Goal: Task Accomplishment & Management: Manage account settings

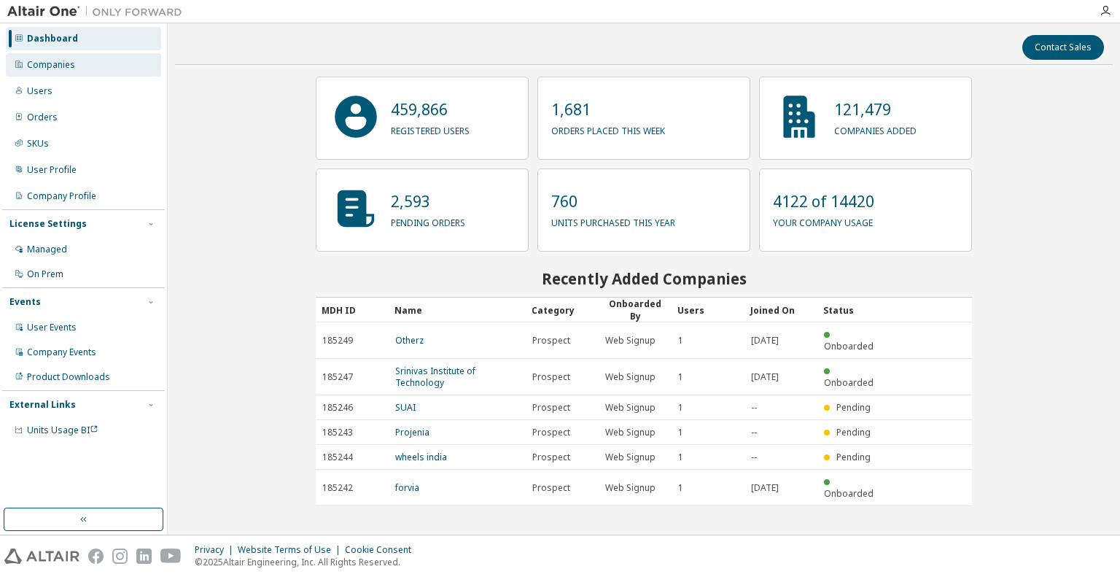
click at [114, 63] on div "Companies" at bounding box center [83, 64] width 155 height 23
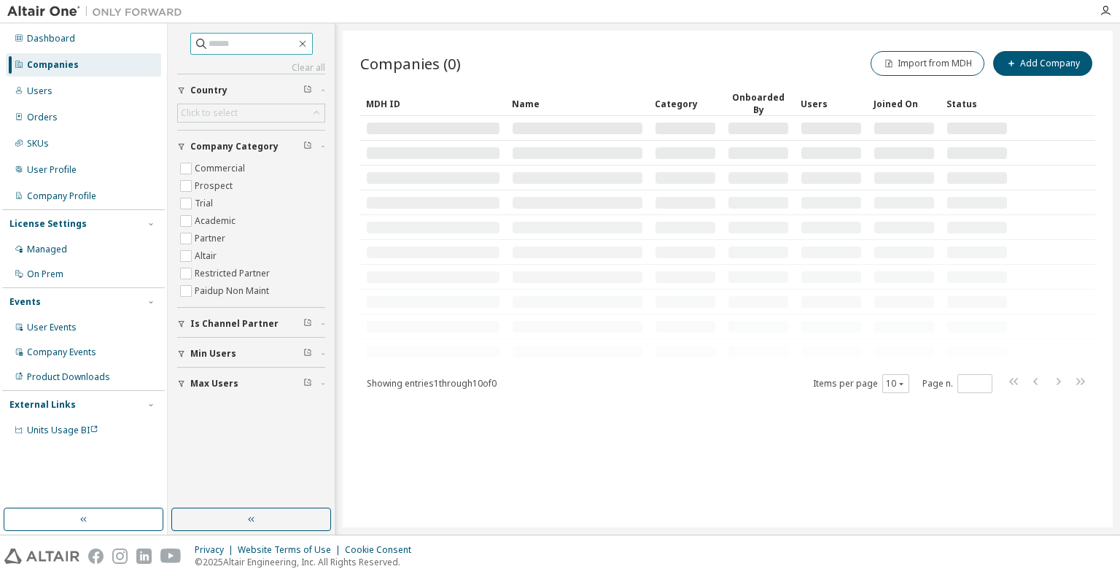
click at [248, 44] on input "text" at bounding box center [253, 43] width 88 height 15
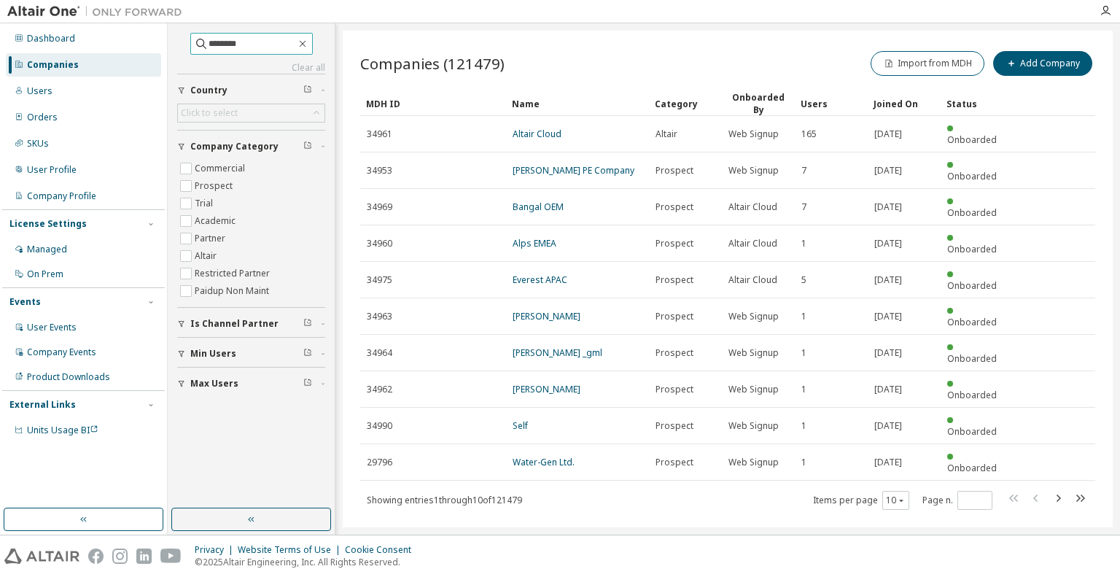
type input "********"
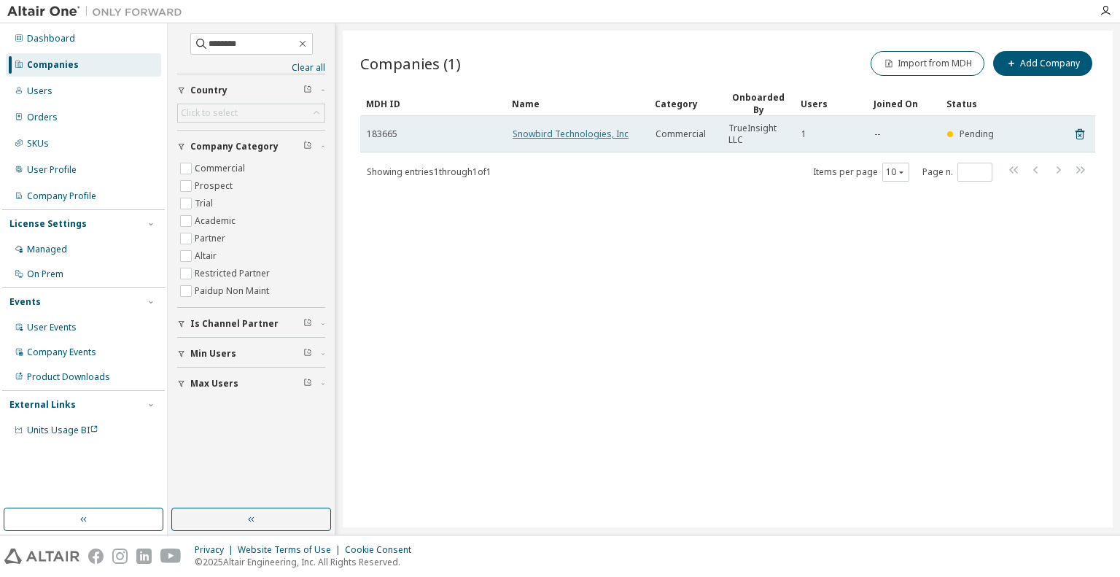
click at [600, 130] on link "Snowbird Technologies, Inc" at bounding box center [571, 134] width 116 height 12
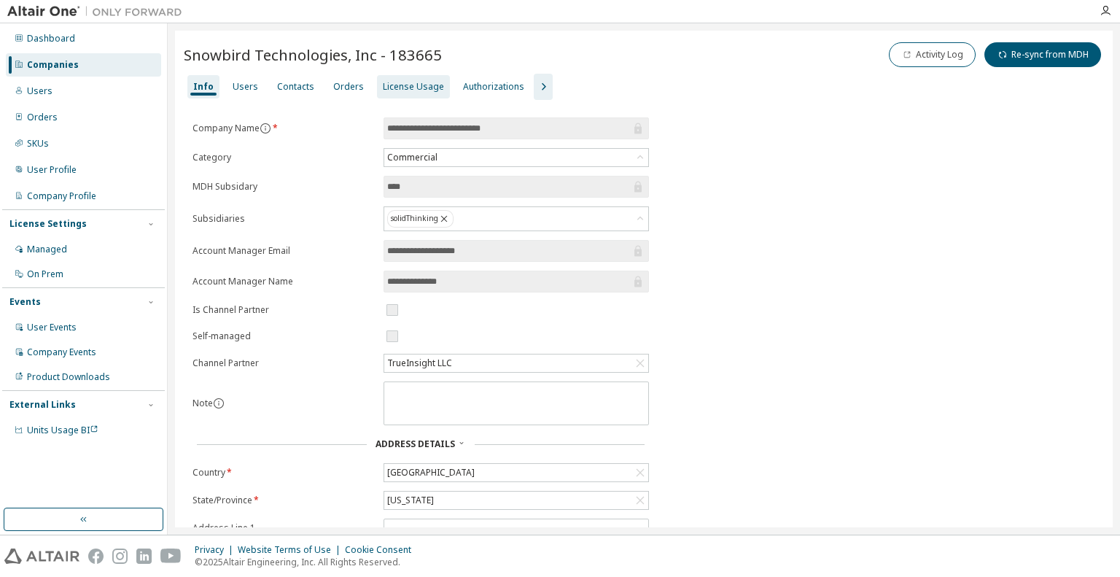
click at [408, 95] on div "License Usage" at bounding box center [413, 86] width 73 height 23
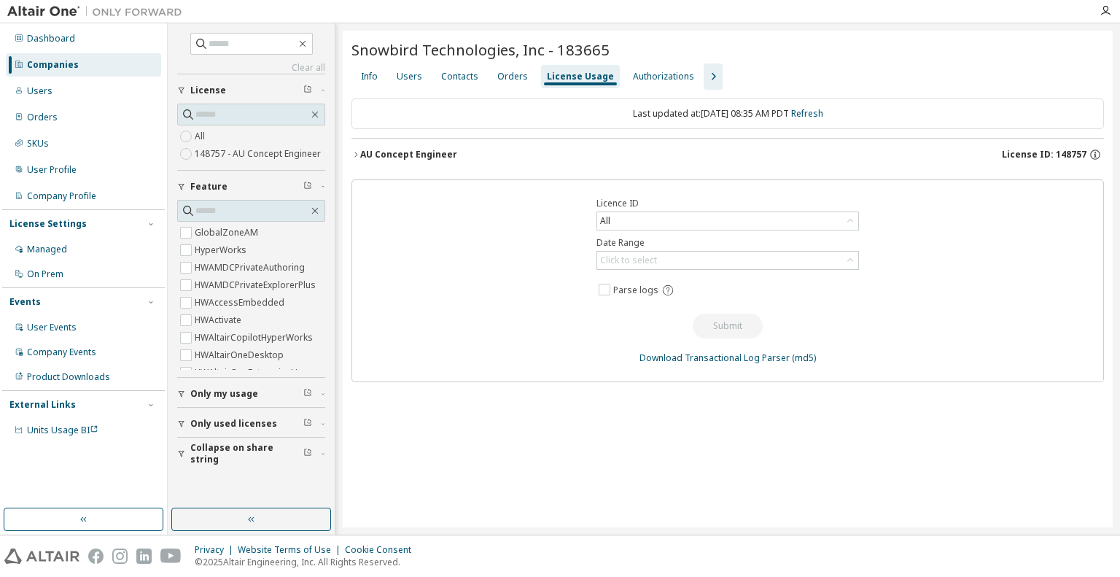
click at [705, 79] on icon "button" at bounding box center [714, 77] width 18 height 18
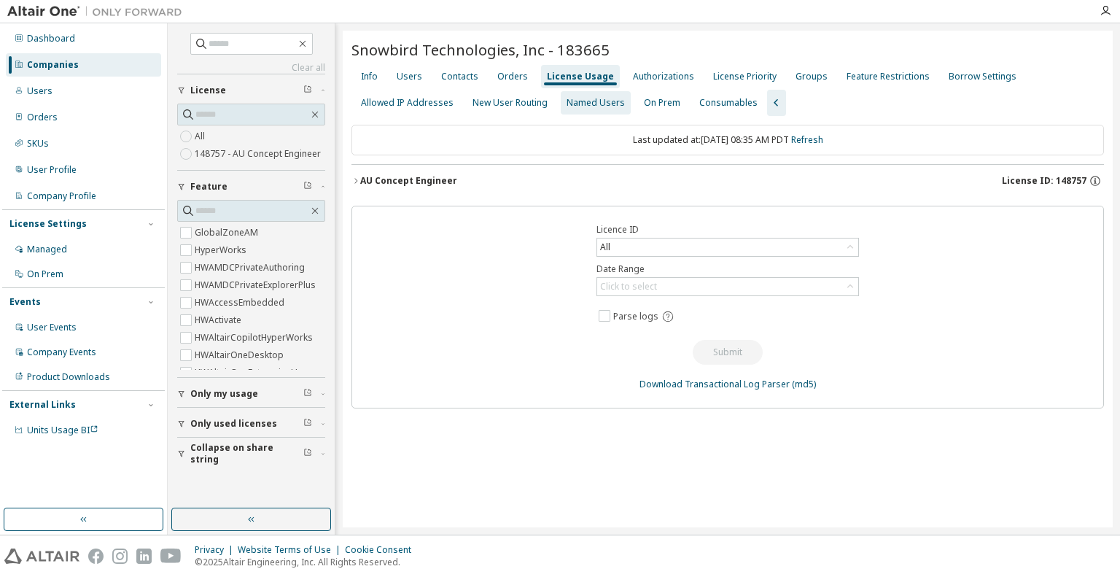
click at [610, 106] on div "Named Users" at bounding box center [596, 103] width 58 height 12
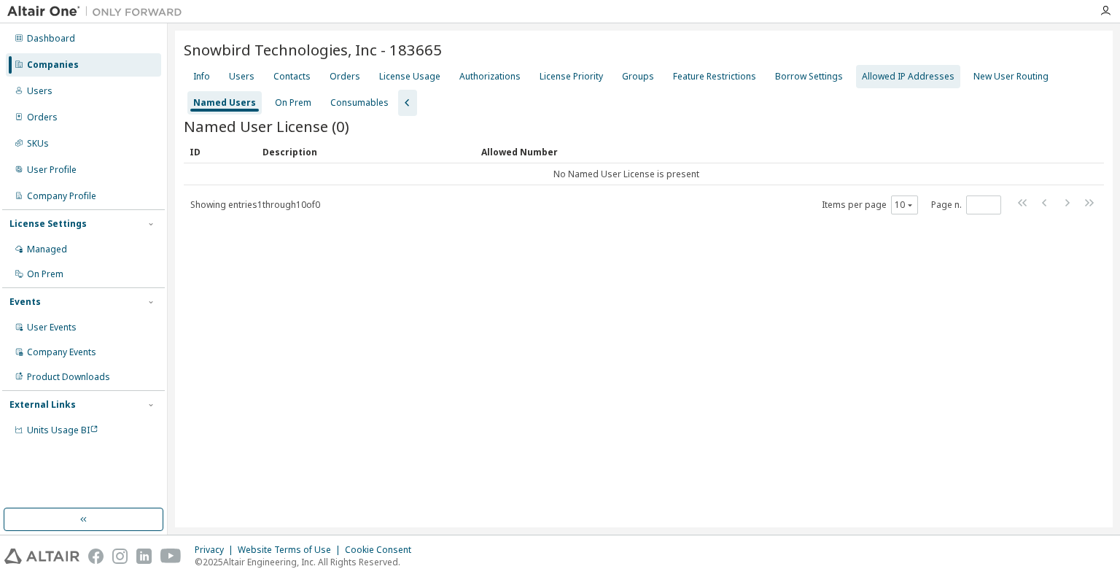
click at [866, 77] on div "Allowed IP Addresses" at bounding box center [908, 77] width 93 height 12
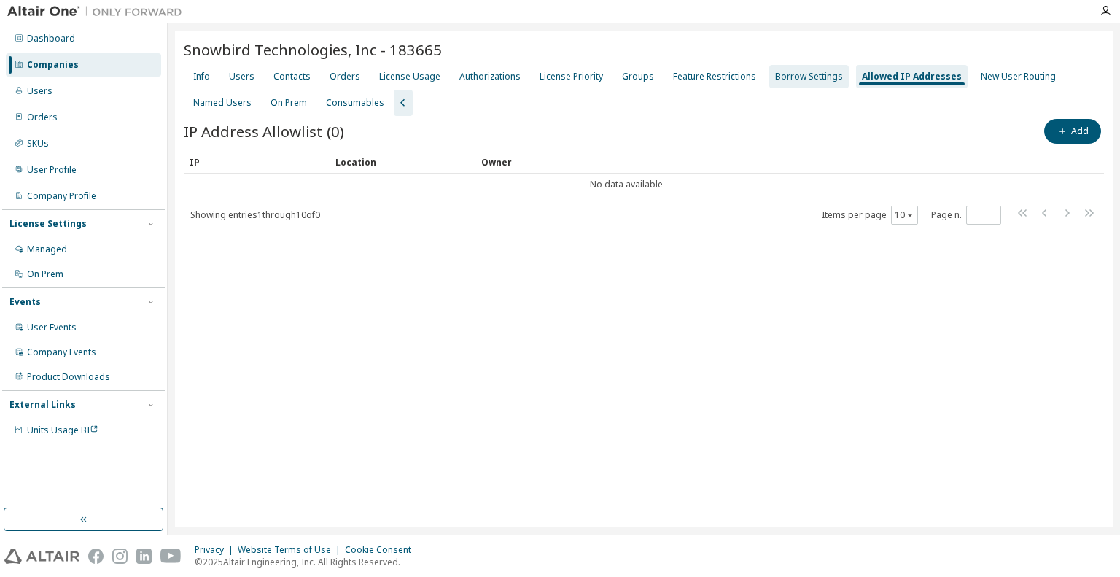
click at [793, 78] on div "Borrow Settings" at bounding box center [809, 77] width 68 height 12
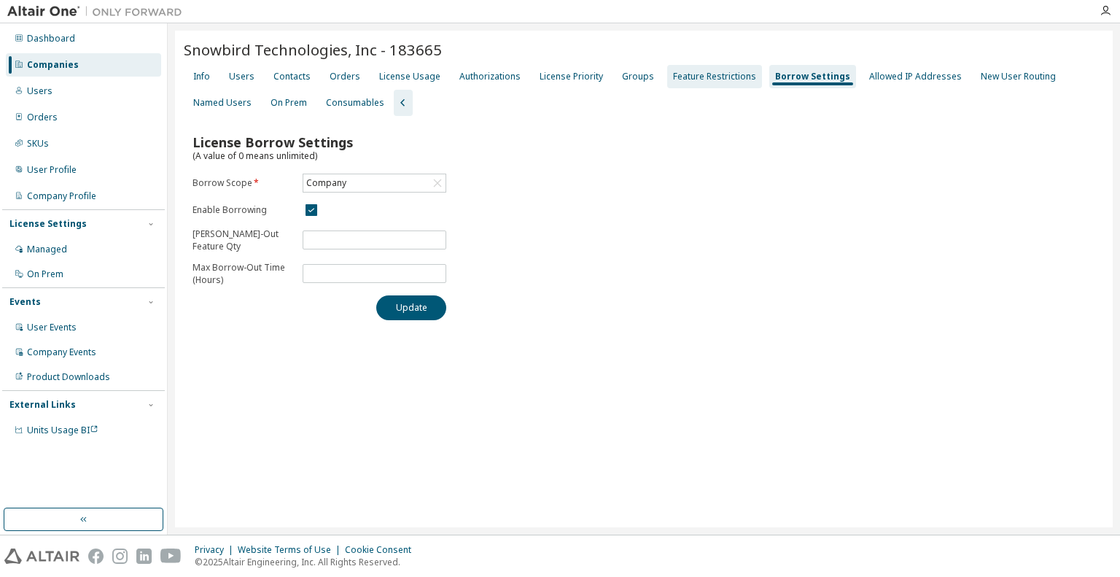
click at [677, 69] on div "Feature Restrictions" at bounding box center [714, 76] width 95 height 23
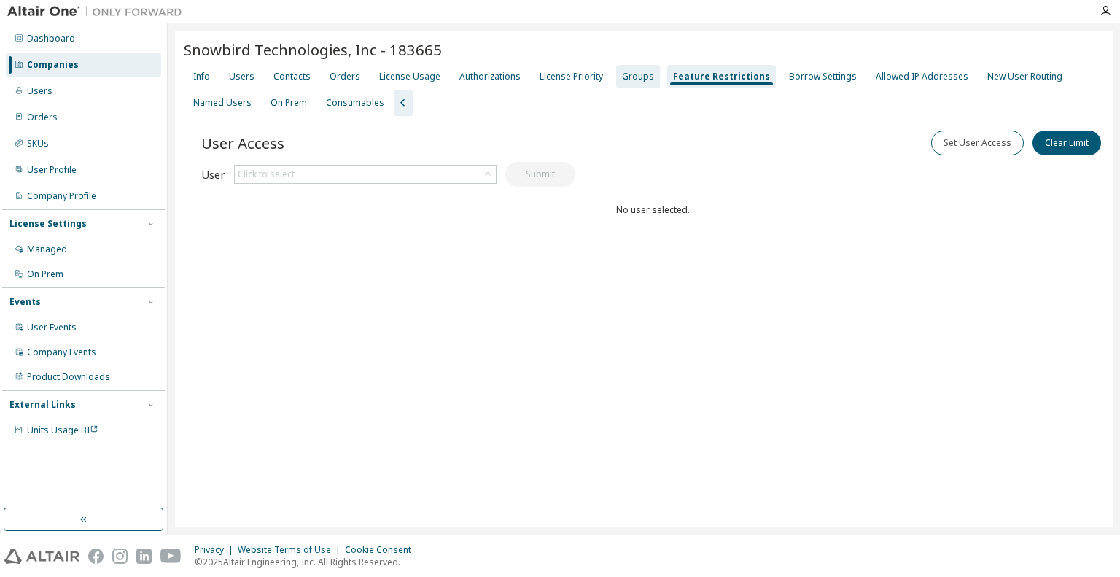
click at [627, 79] on div "Groups" at bounding box center [638, 77] width 32 height 12
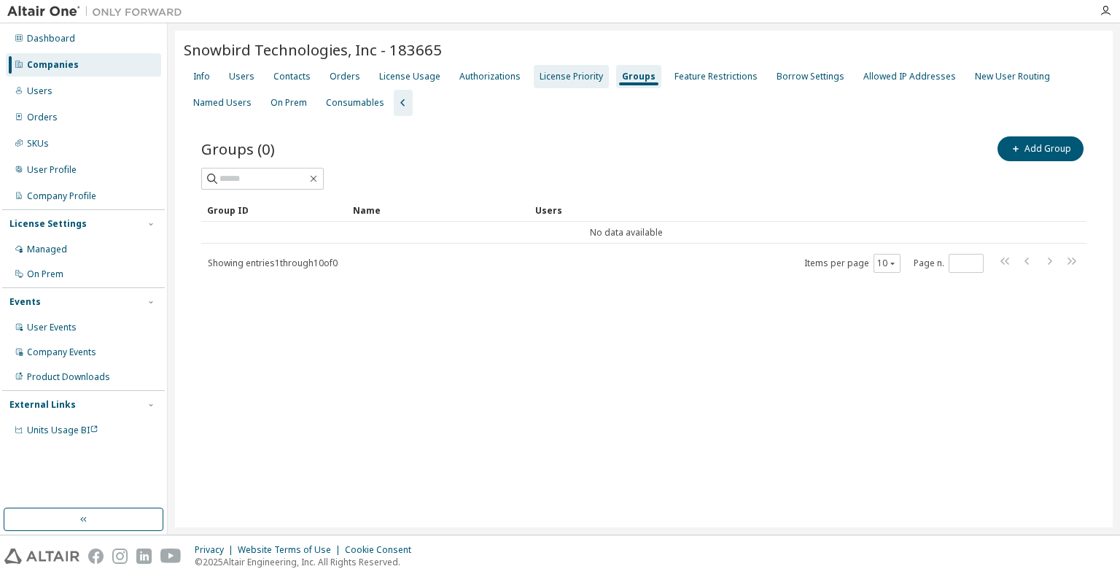
click at [560, 78] on div "License Priority" at bounding box center [571, 77] width 63 height 12
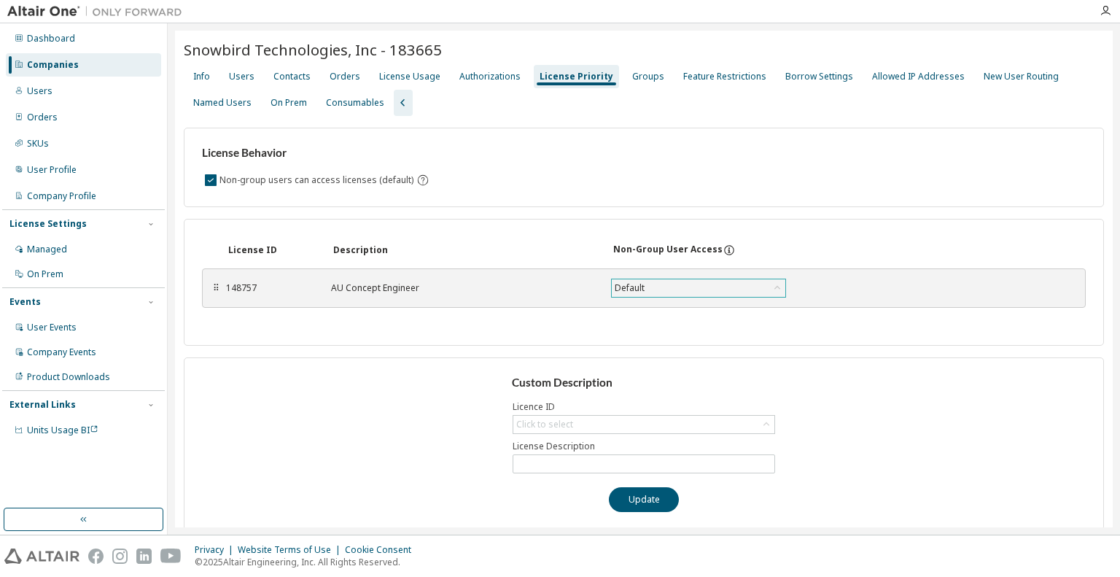
click at [738, 287] on div "Default" at bounding box center [699, 288] width 174 height 18
click at [738, 285] on div "Default" at bounding box center [699, 288] width 174 height 18
click at [470, 78] on div "Authorizations" at bounding box center [489, 77] width 61 height 12
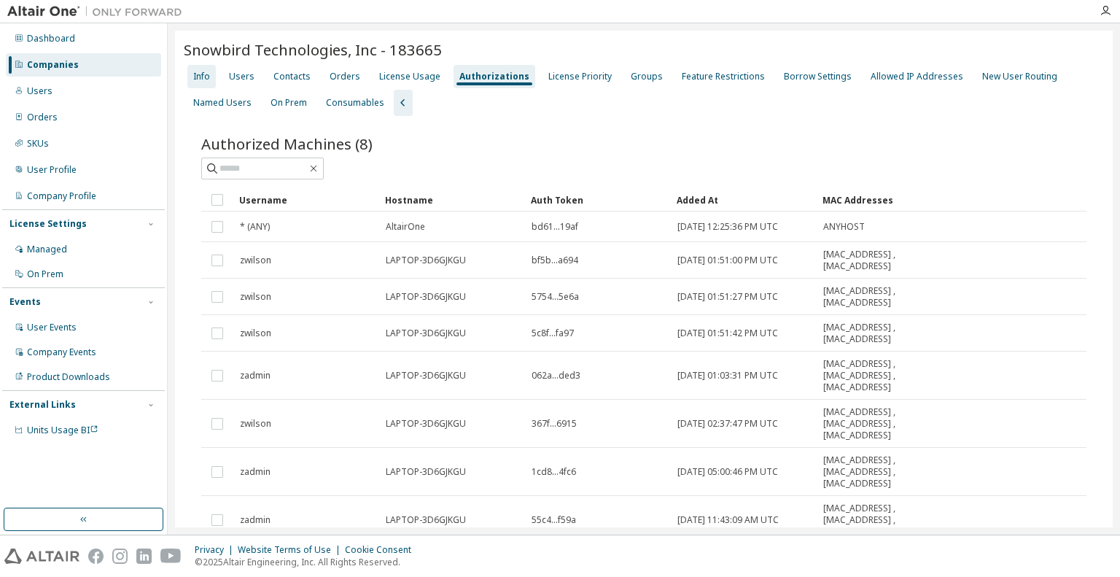
click at [201, 81] on div "Info" at bounding box center [201, 77] width 17 height 12
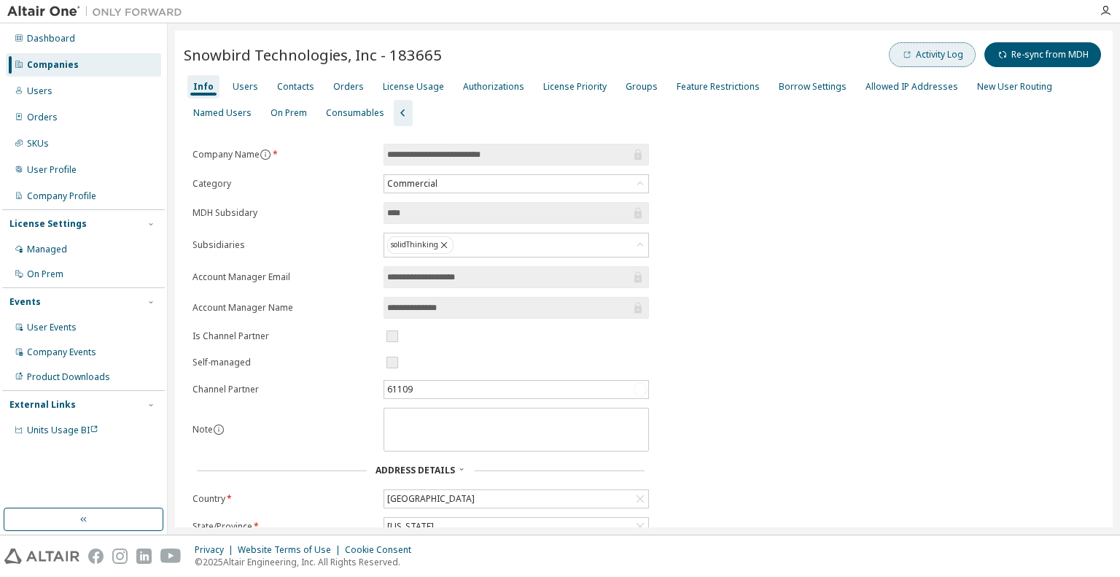
click at [955, 61] on button "Activity Log" at bounding box center [932, 54] width 87 height 25
click at [922, 416] on div "**********" at bounding box center [644, 427] width 920 height 566
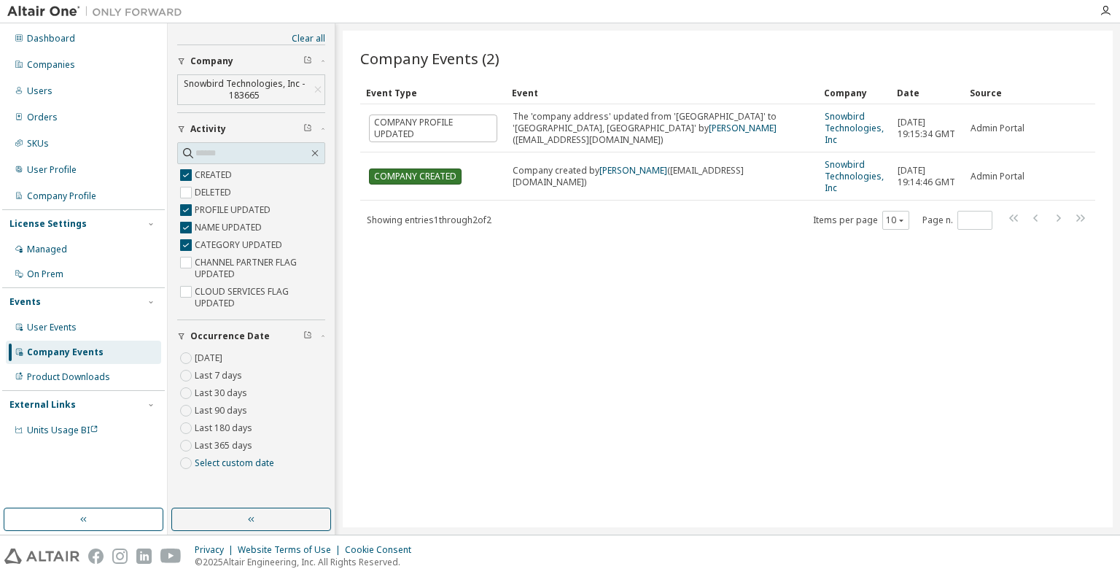
click at [696, 351] on div "Company Events (2) Clear Load Save Save As Field Operator Value Select filter S…" at bounding box center [728, 279] width 770 height 497
